Goal: Information Seeking & Learning: Find contact information

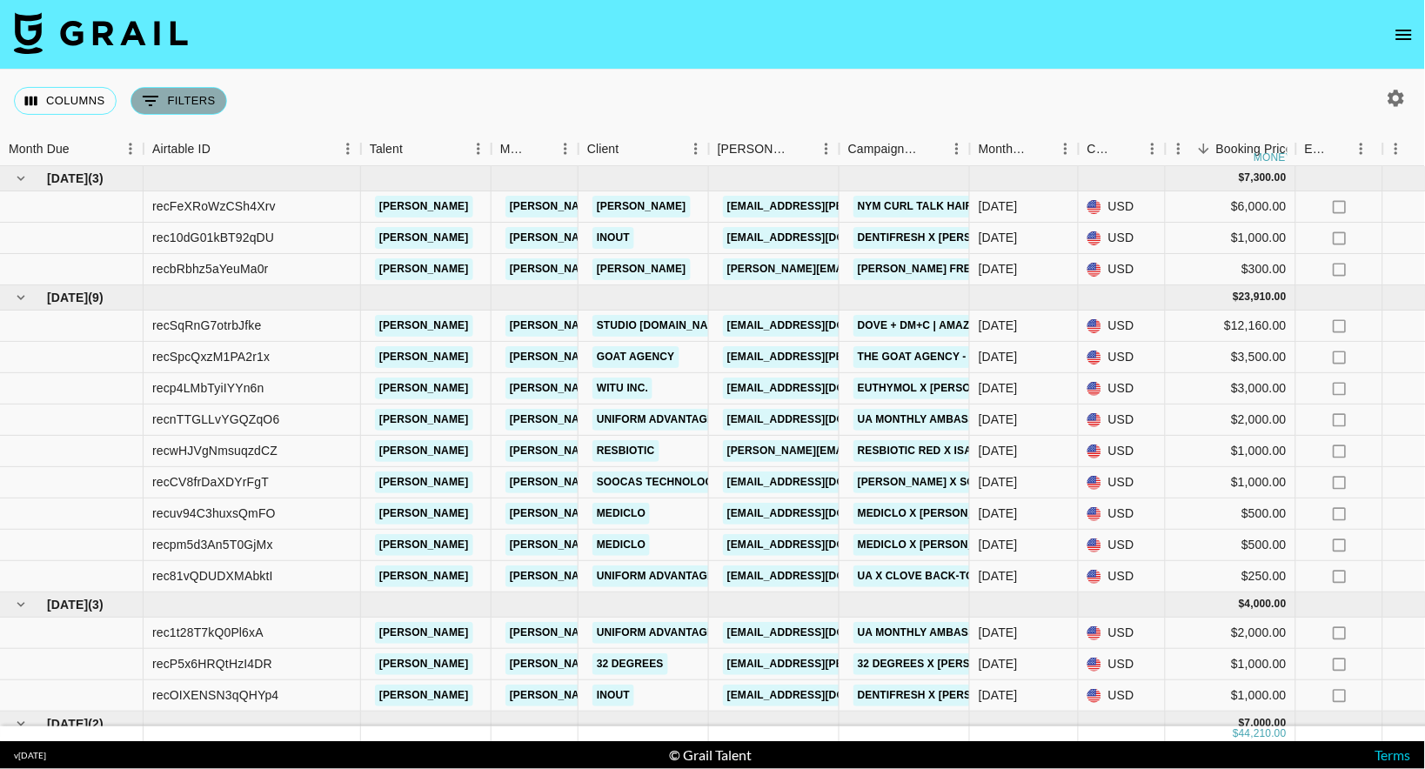
click at [188, 97] on button "0 Filters" at bounding box center [179, 101] width 97 height 28
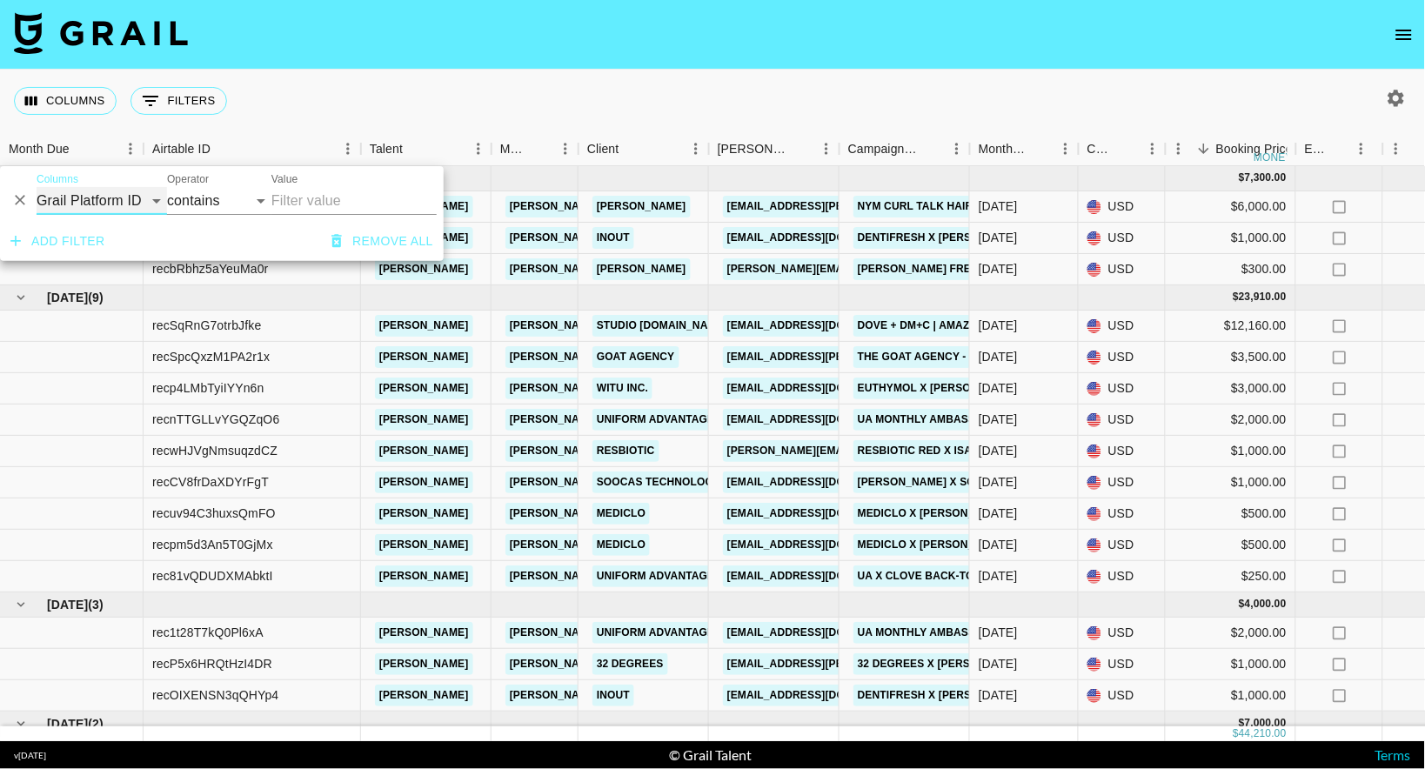
select select "bookerId"
select select "is"
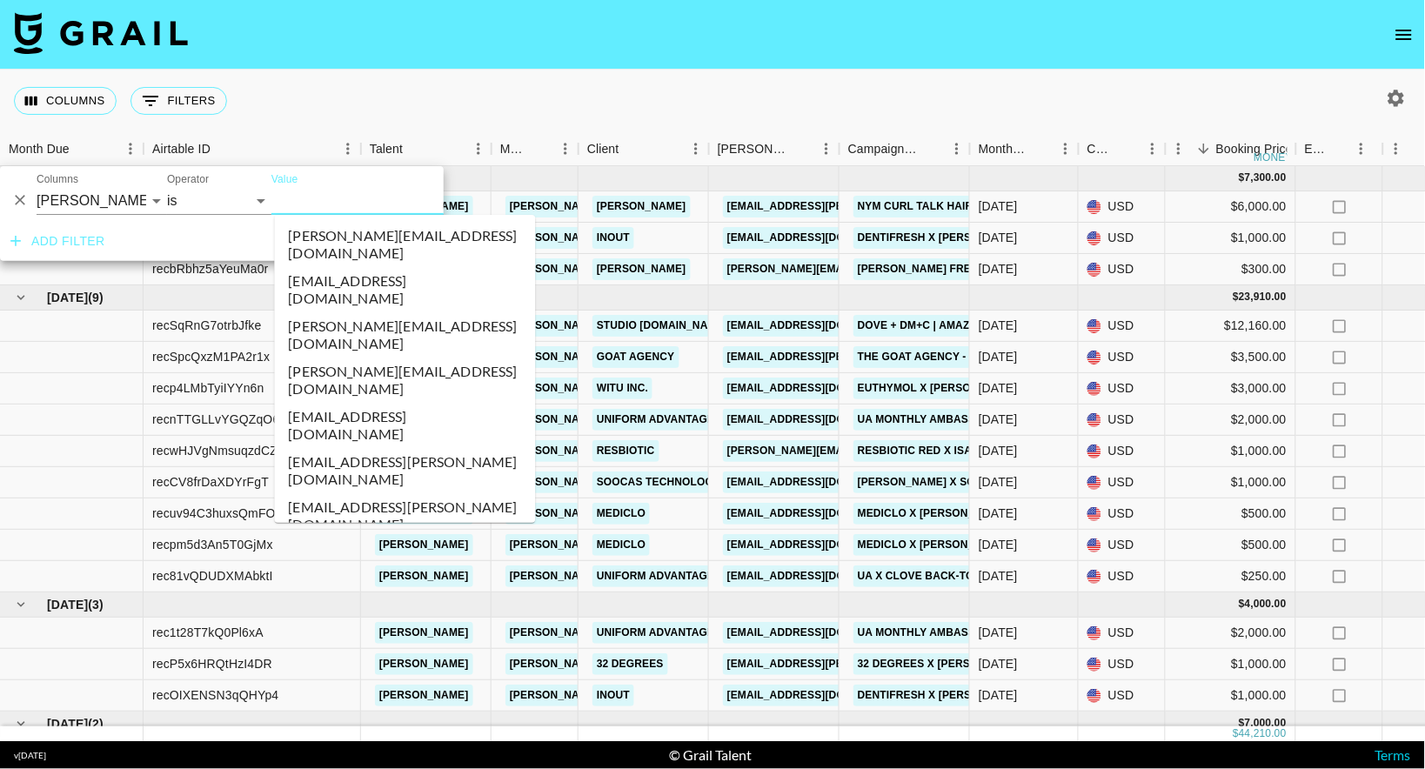
click at [306, 201] on input "Value" at bounding box center [388, 200] width 235 height 27
type input "c"
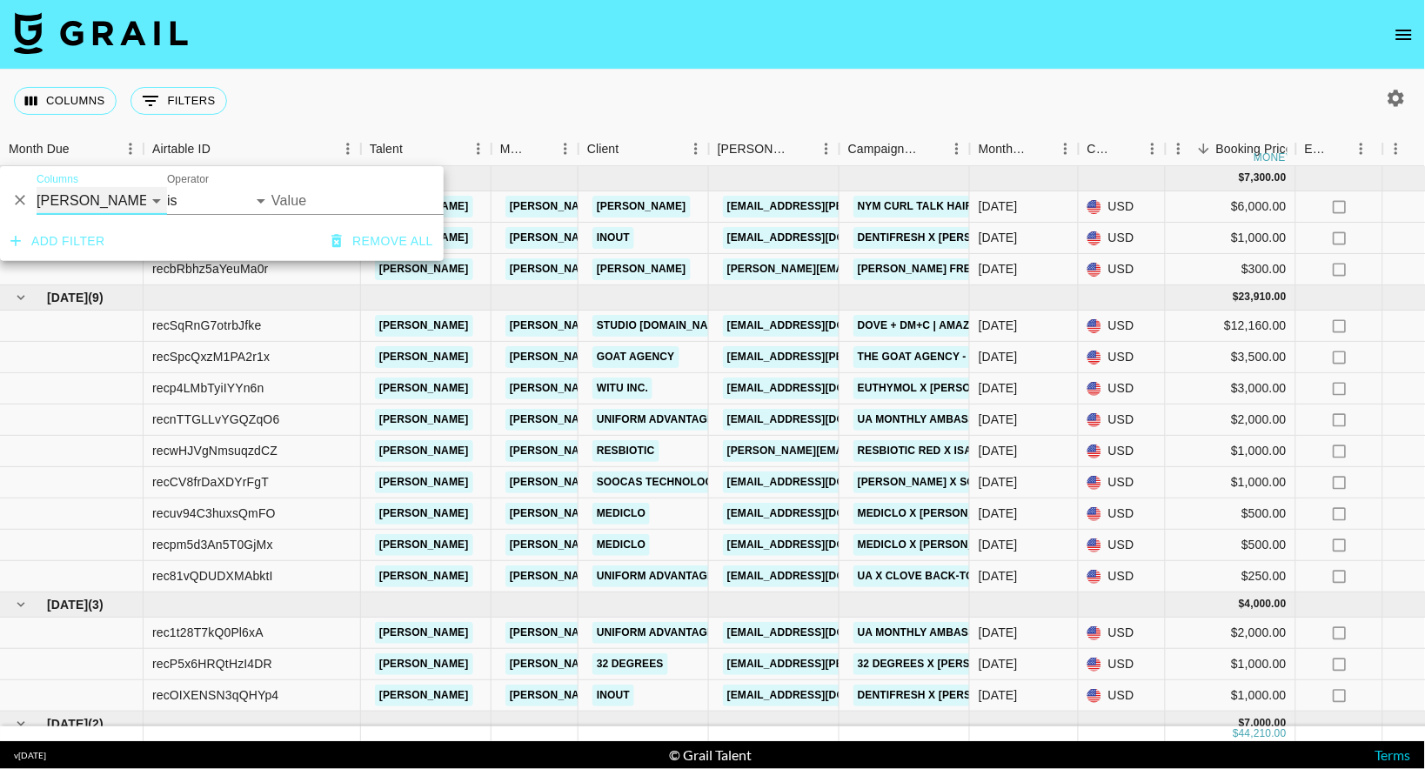
select select "clientId"
click at [298, 204] on input "Value" at bounding box center [388, 200] width 235 height 27
type input "c"
select select "managerIds"
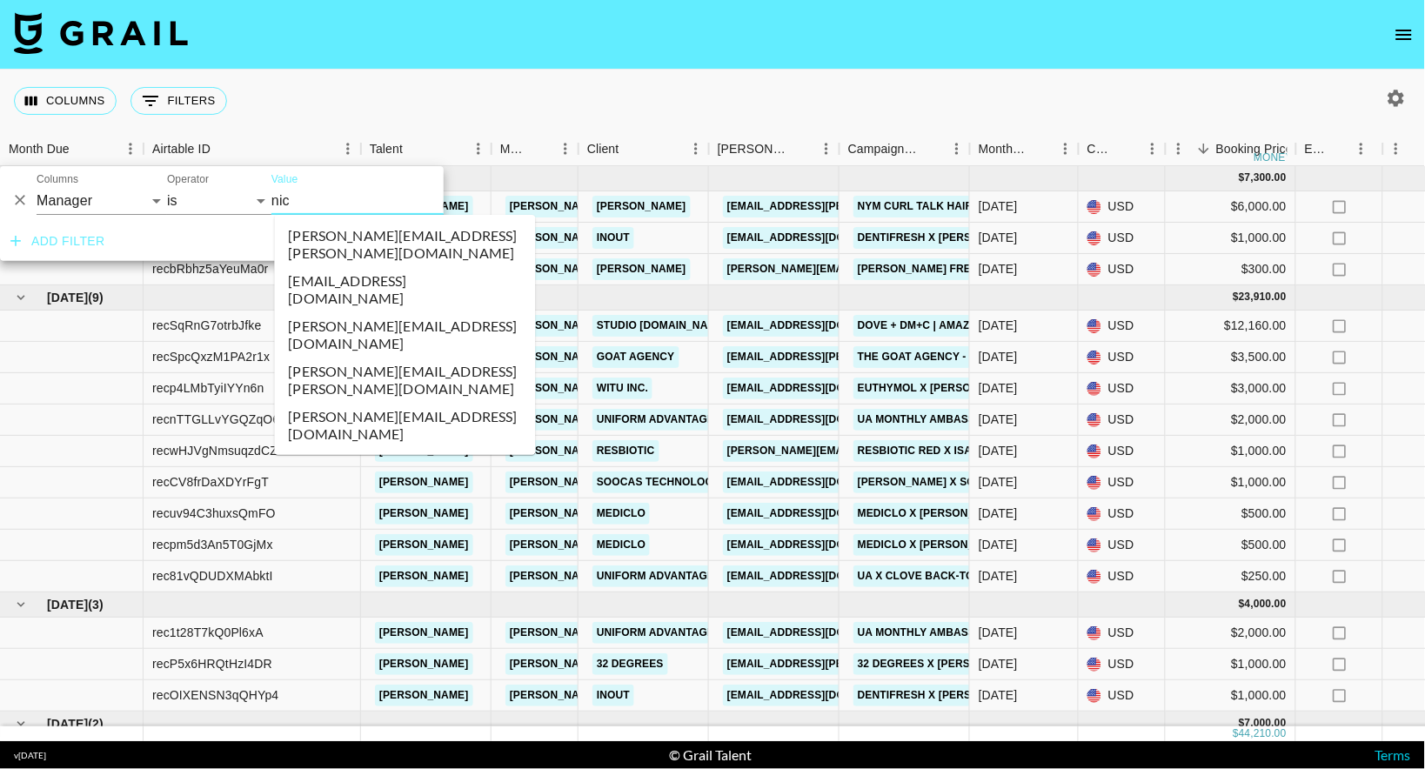
type input "[PERSON_NAME]"
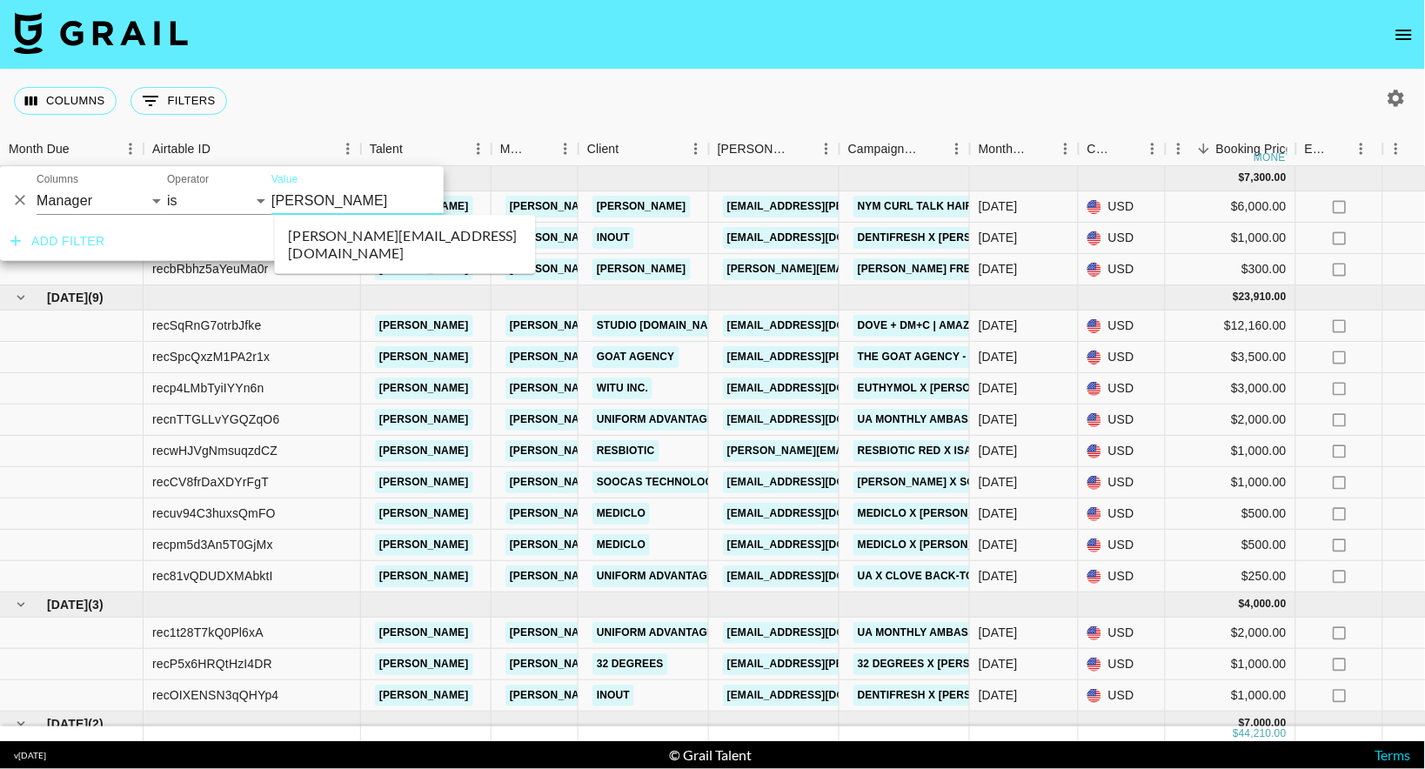
click at [331, 237] on li "[PERSON_NAME][EMAIL_ADDRESS][DOMAIN_NAME]" at bounding box center [405, 244] width 261 height 45
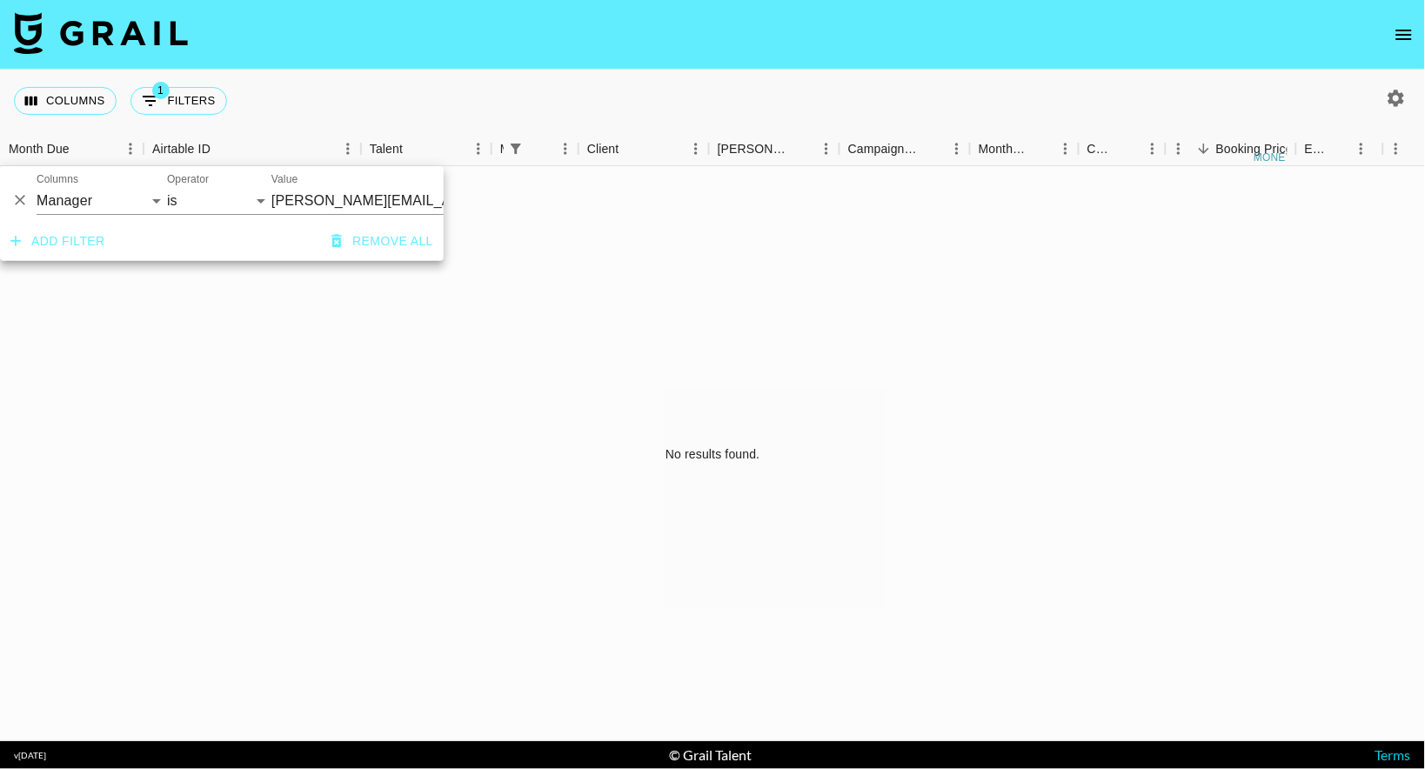
click at [384, 100] on div "Columns 1 Filters + Booking" at bounding box center [712, 101] width 1425 height 63
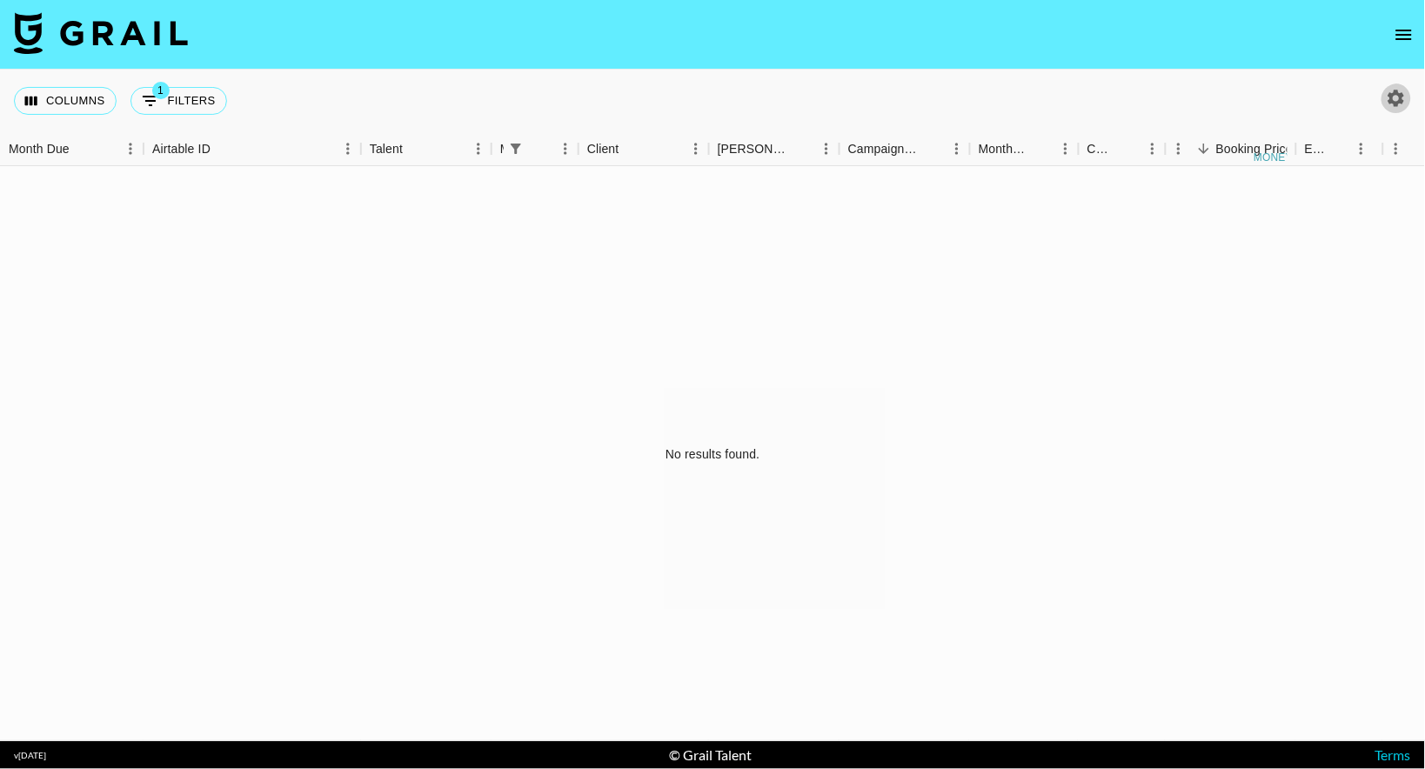
click at [1395, 95] on icon "button" at bounding box center [1397, 98] width 17 height 17
select select "[DATE]"
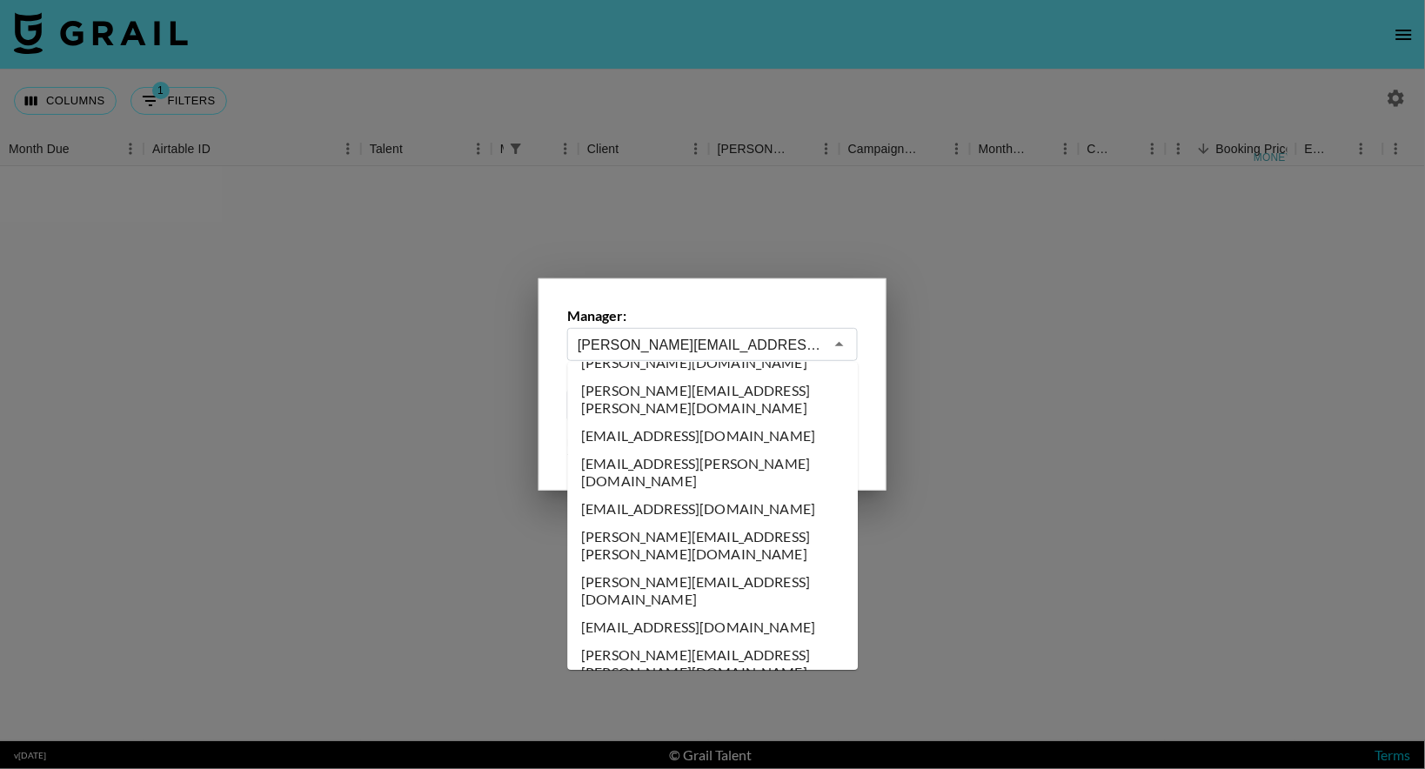
click at [779, 335] on input "[PERSON_NAME][EMAIL_ADDRESS][PERSON_NAME][DOMAIN_NAME]" at bounding box center [701, 345] width 246 height 20
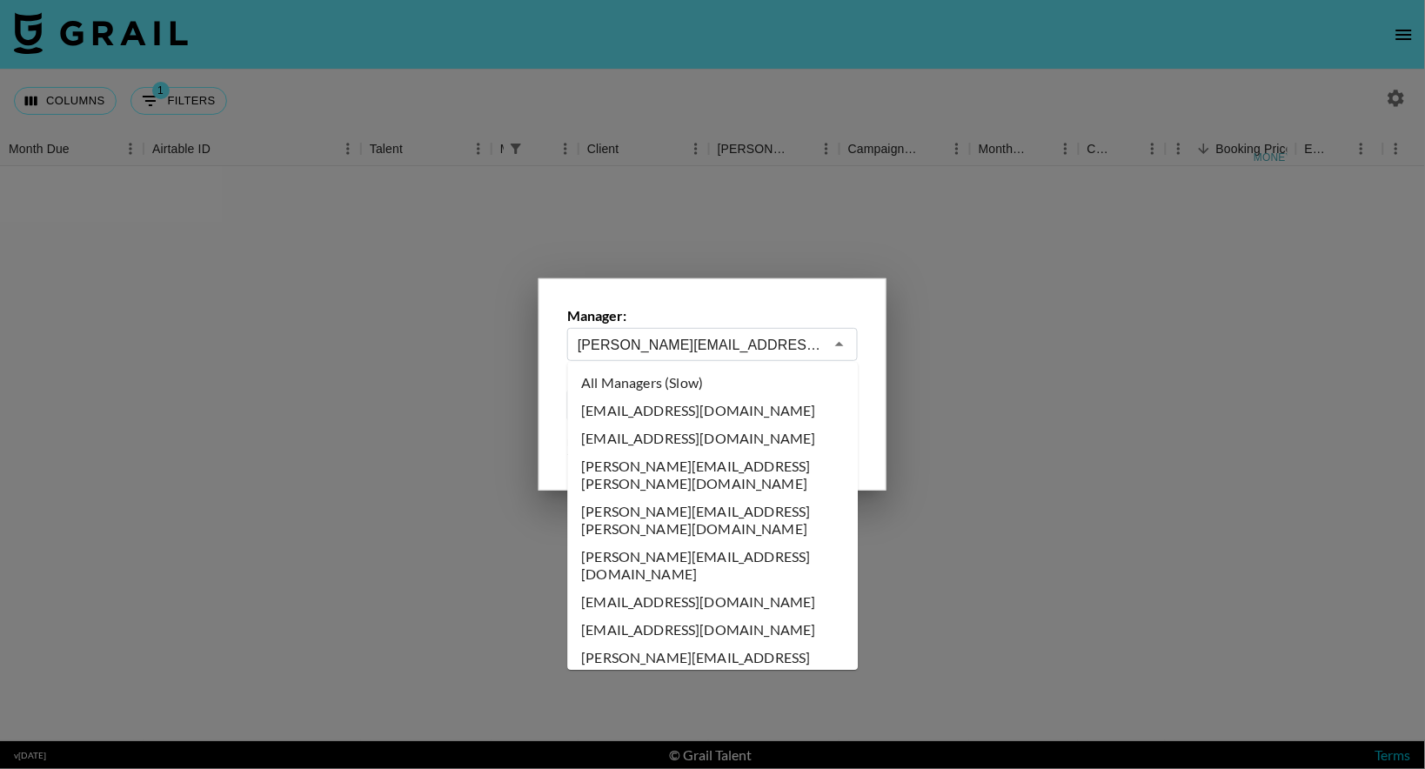
click at [651, 392] on li "All Managers (Slow)" at bounding box center [713, 384] width 291 height 28
type input "All Managers (Slow)"
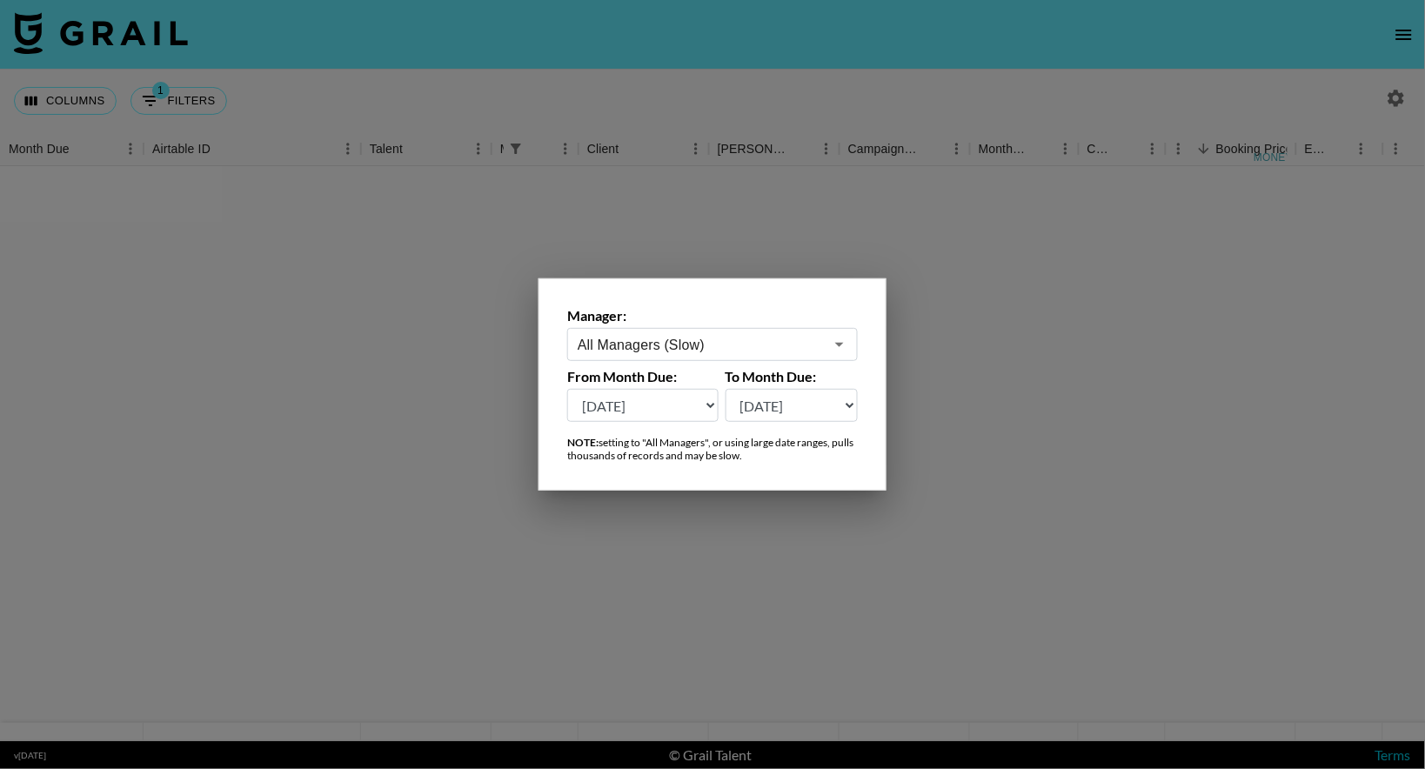
click at [619, 83] on div at bounding box center [712, 384] width 1425 height 769
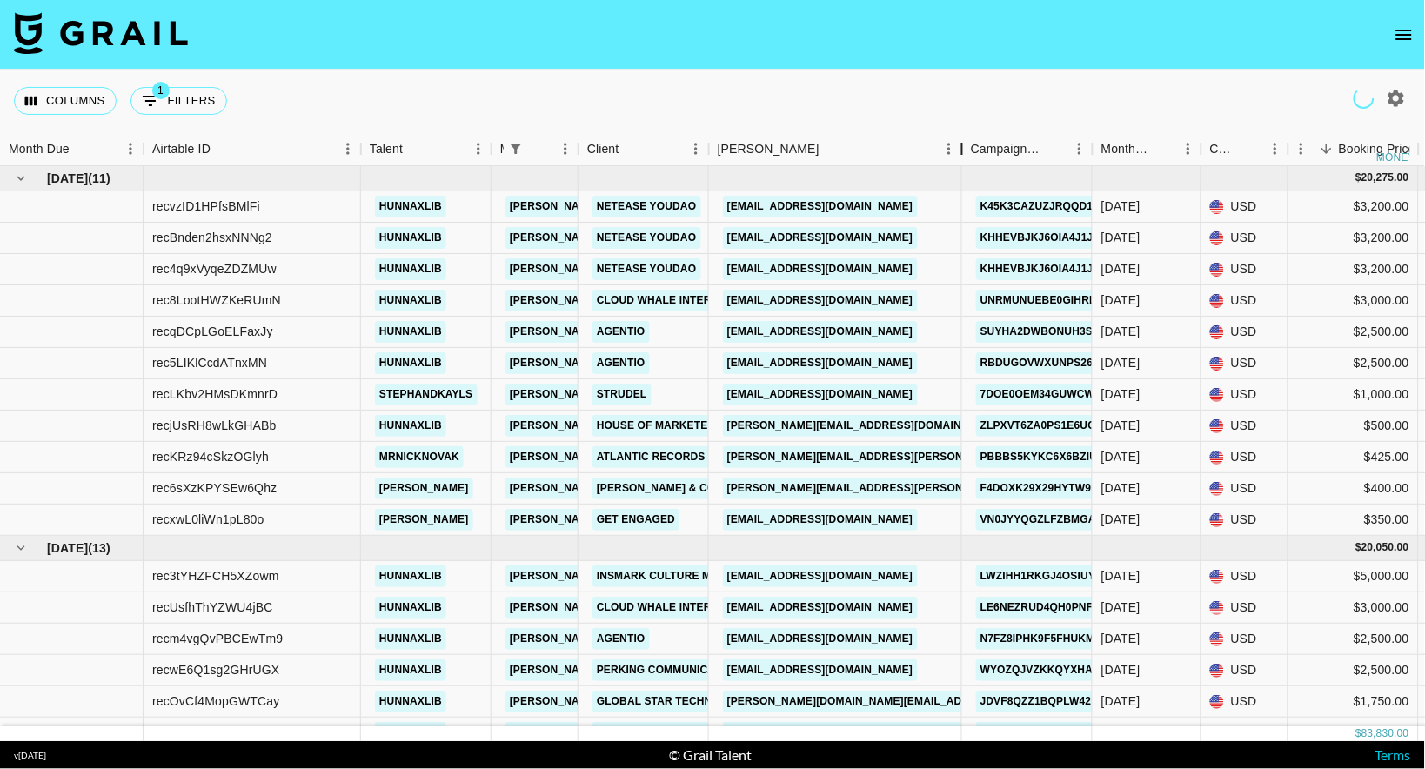
drag, startPoint x: 836, startPoint y: 144, endPoint x: 960, endPoint y: 123, distance: 125.3
click at [960, 123] on div "Columns 1 Filters + Booking Month Due Airtable ID Talent Manager Client [PERSON…" at bounding box center [712, 406] width 1425 height 672
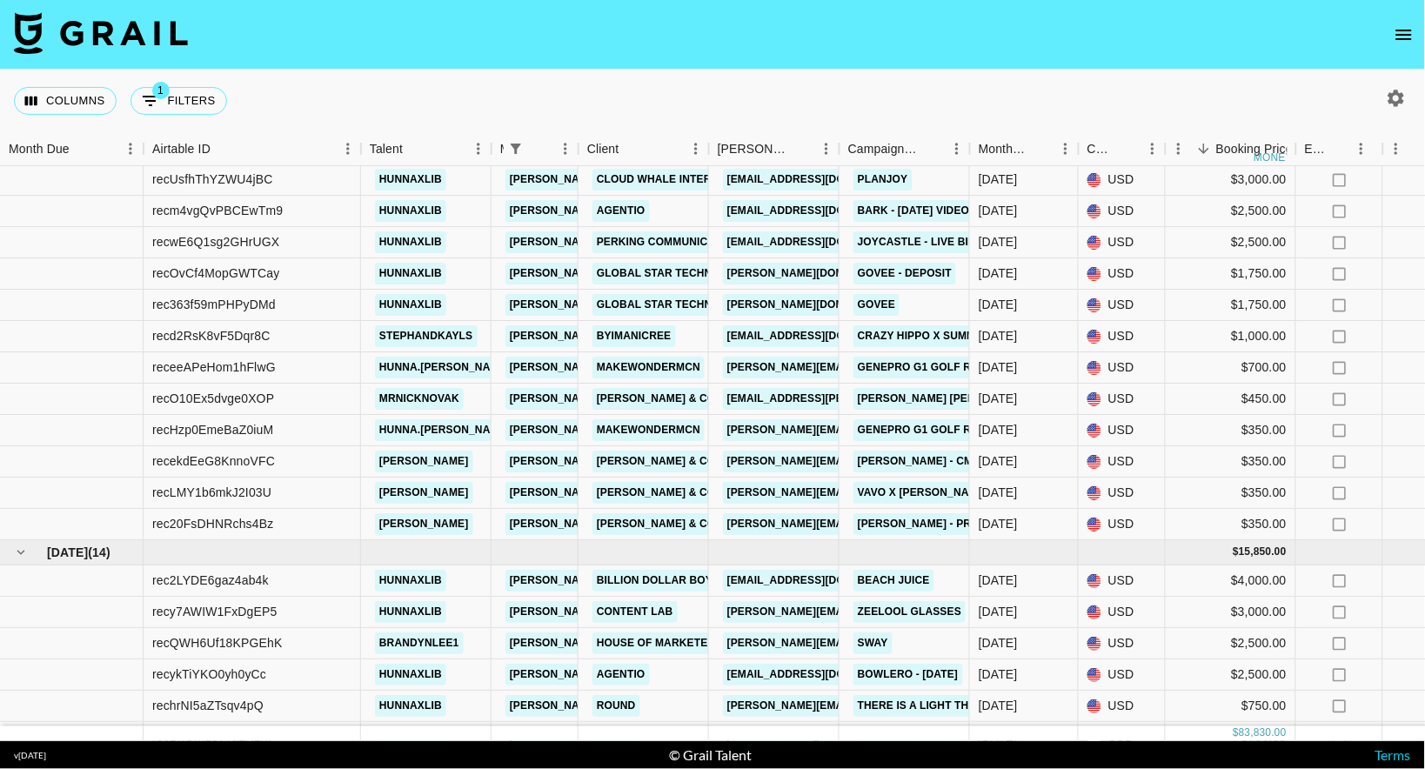
scroll to position [447, 0]
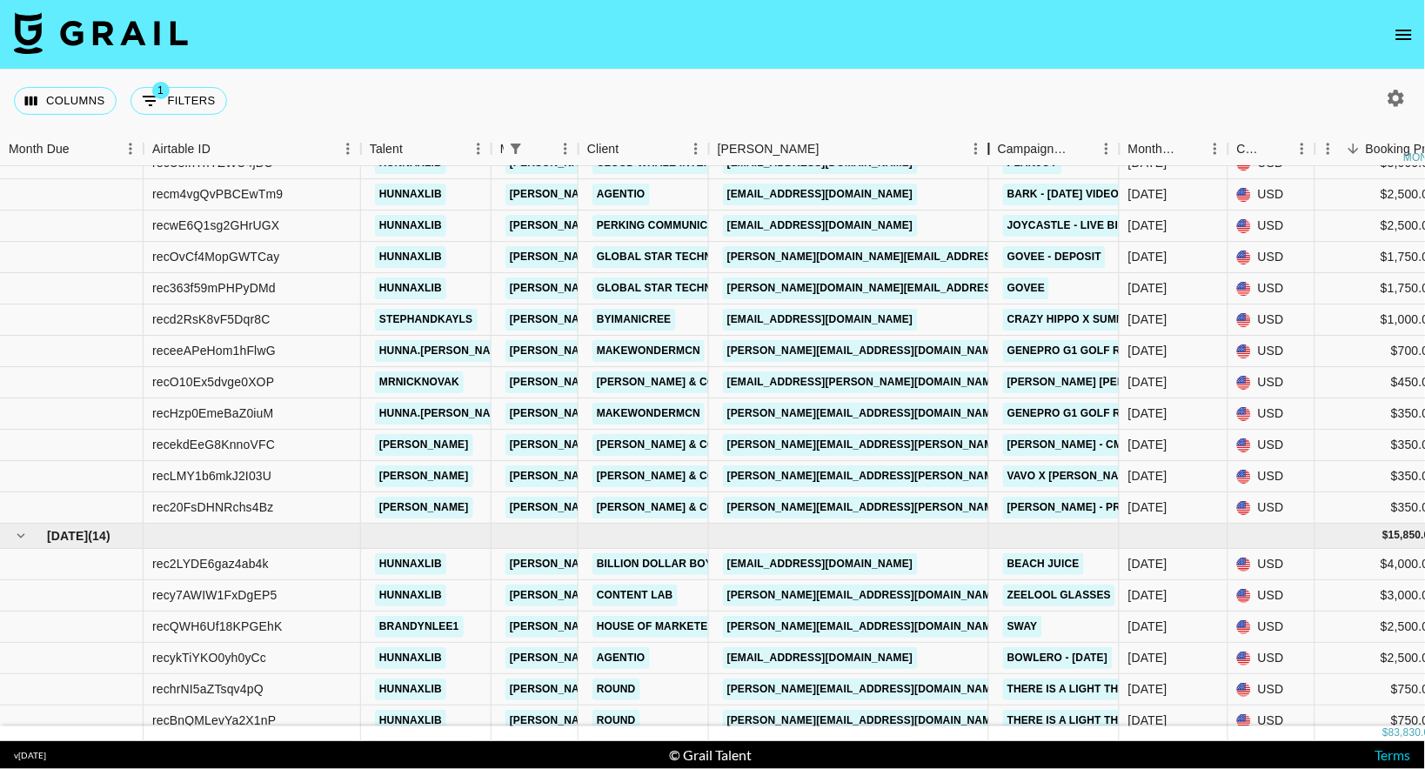
drag, startPoint x: 837, startPoint y: 151, endPoint x: 987, endPoint y: 132, distance: 151.7
click at [987, 132] on div "Booker" at bounding box center [989, 149] width 21 height 34
copy link "[PERSON_NAME][EMAIL_ADDRESS][DOMAIN_NAME]"
drag, startPoint x: 897, startPoint y: 599, endPoint x: 720, endPoint y: 595, distance: 177.5
click at [720, 595] on div "[PERSON_NAME][EMAIL_ADDRESS][DOMAIN_NAME]" at bounding box center [849, 595] width 280 height 31
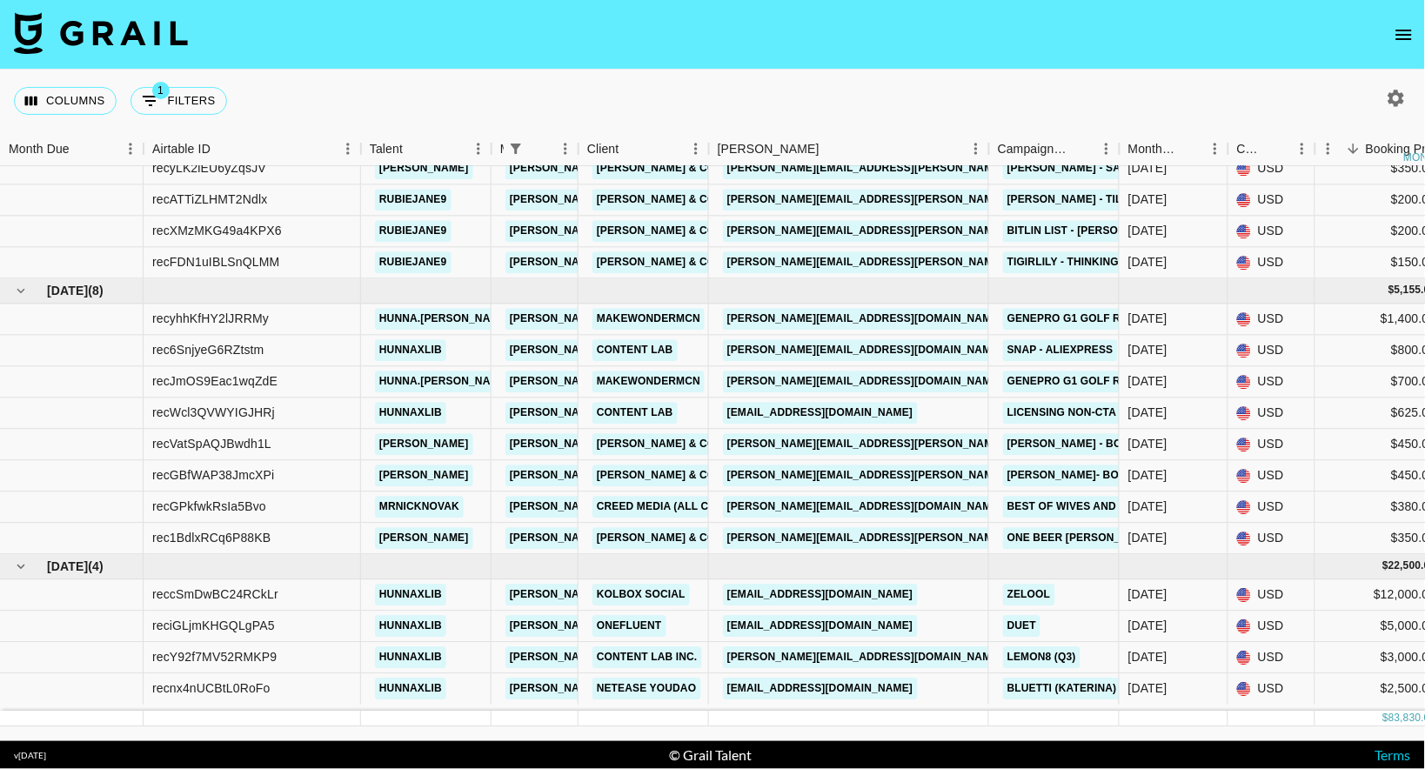
scroll to position [1161, 0]
